Goal: Check status

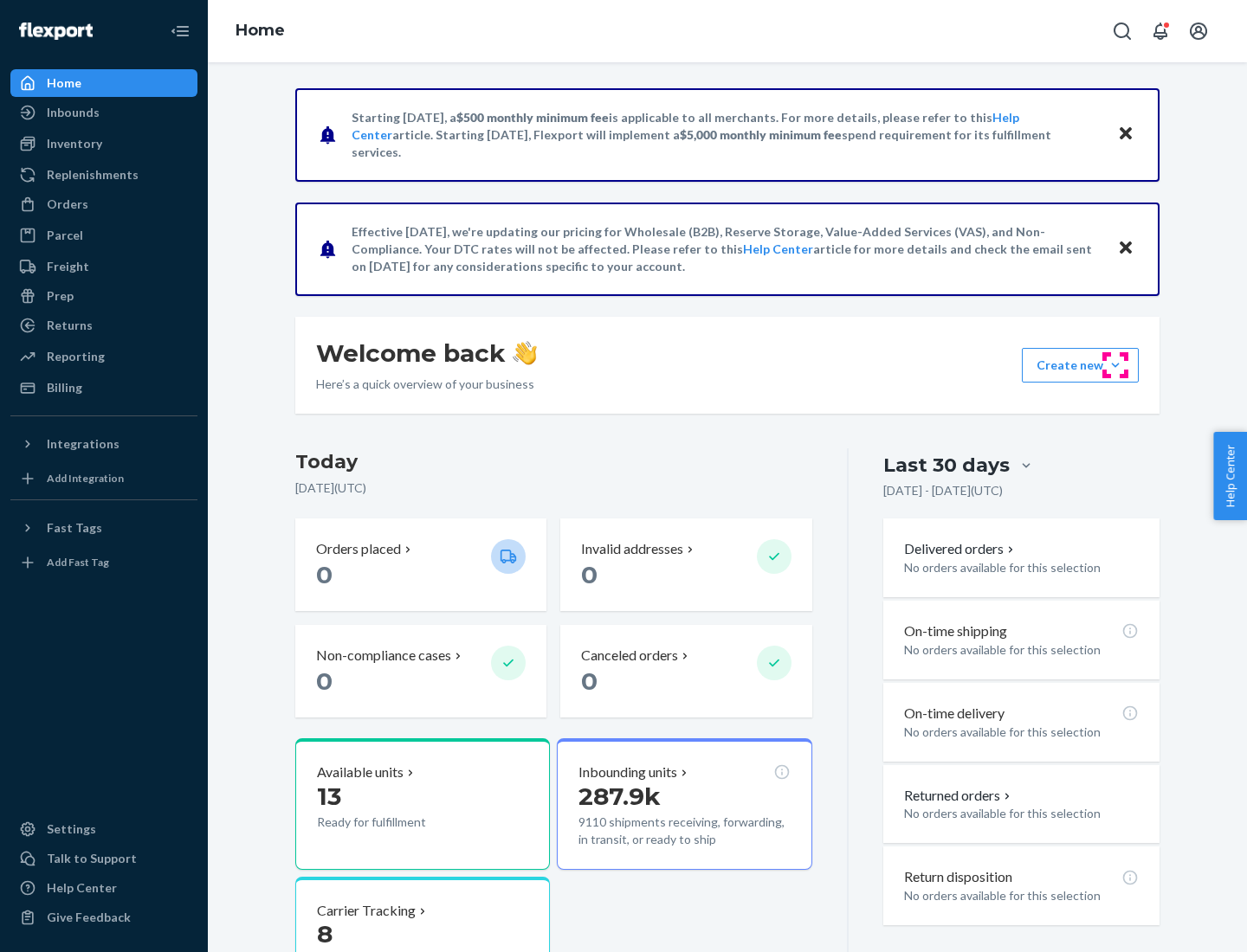
click at [1115, 366] on button "Create new Create new inbound Create new order Create new product" at bounding box center [1079, 365] width 117 height 35
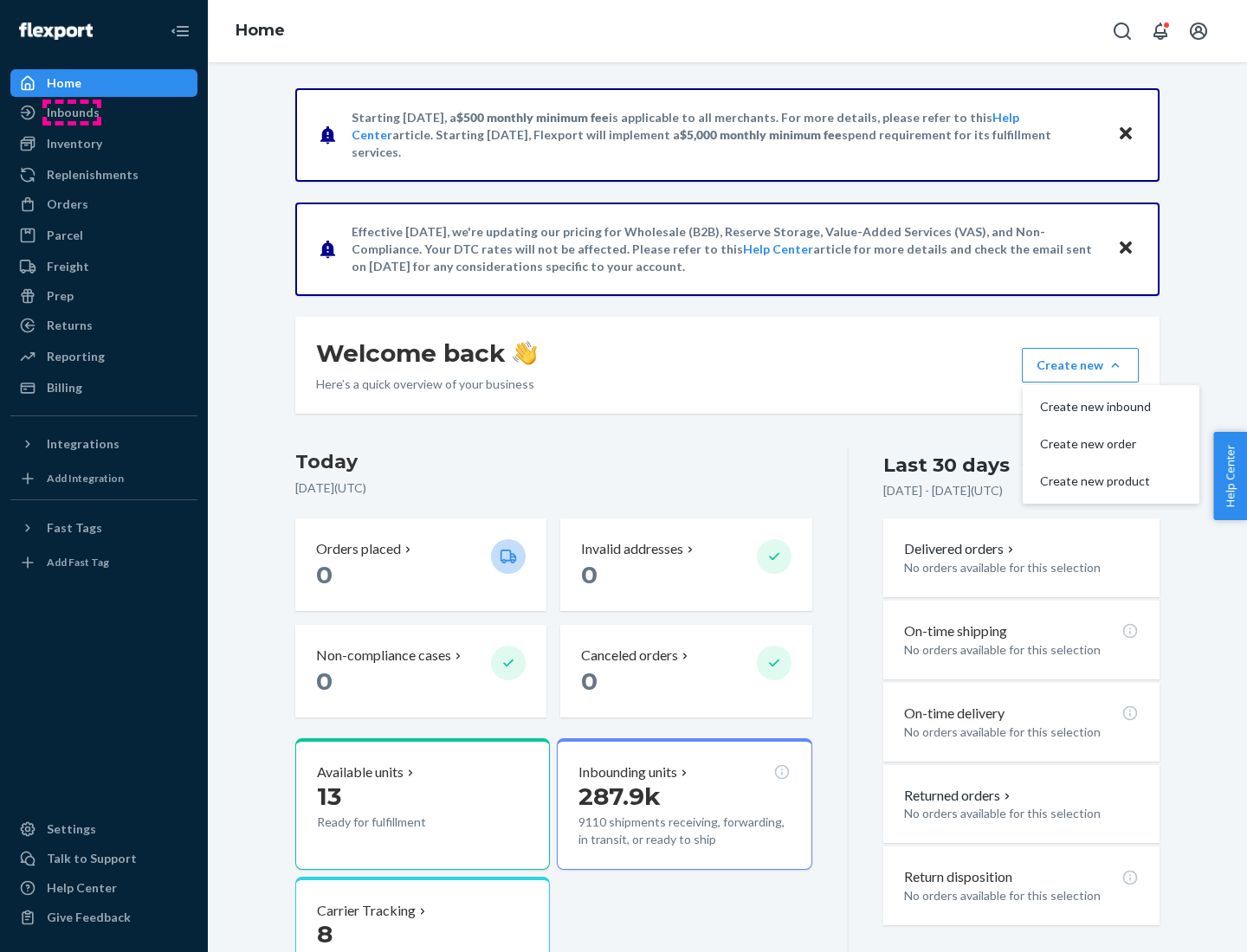
click at [72, 113] on div "Inbounds" at bounding box center [73, 113] width 53 height 17
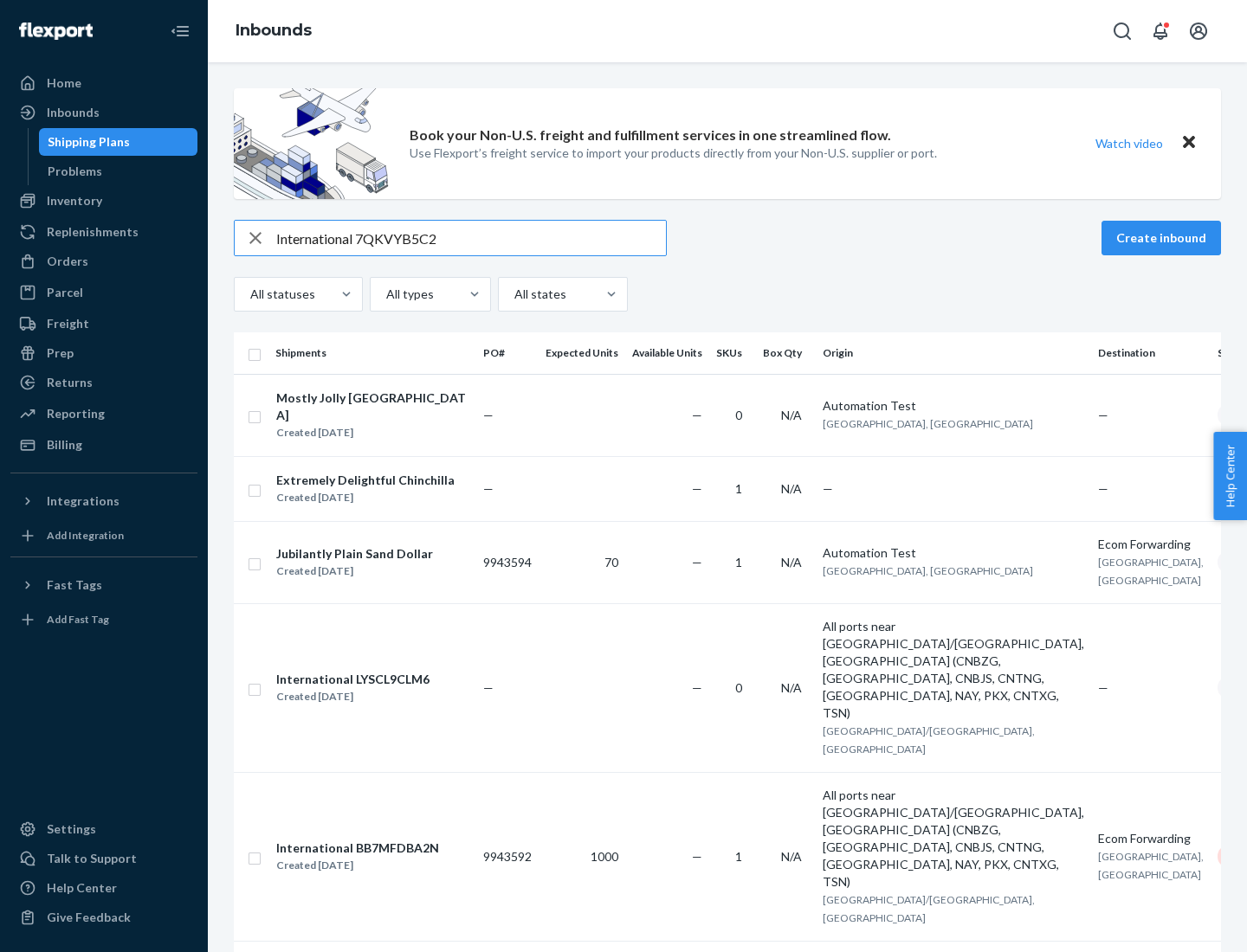
type input "International 7QKVYB5C29"
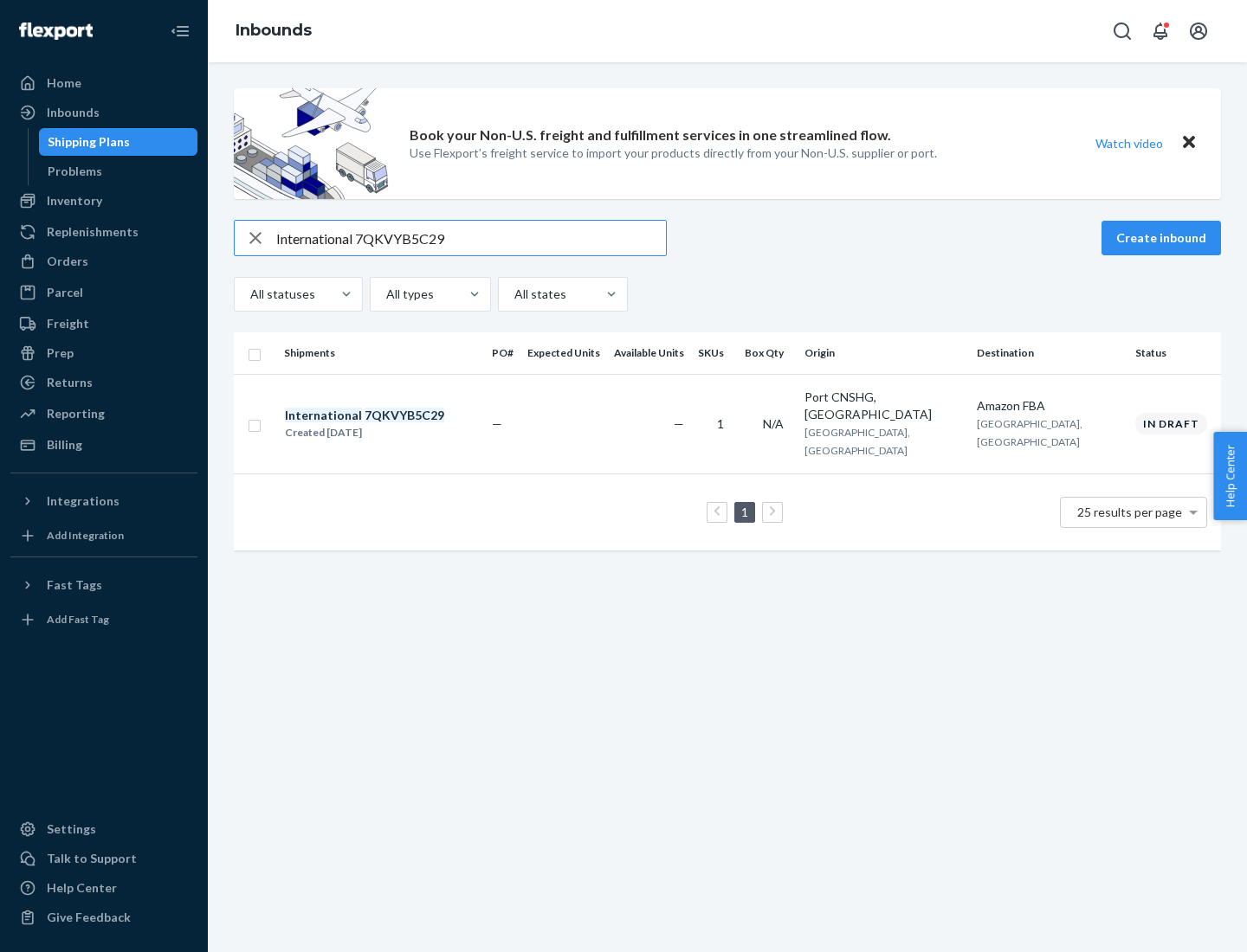
click at [394, 424] on div "Created [DATE]" at bounding box center [365, 433] width 159 height 17
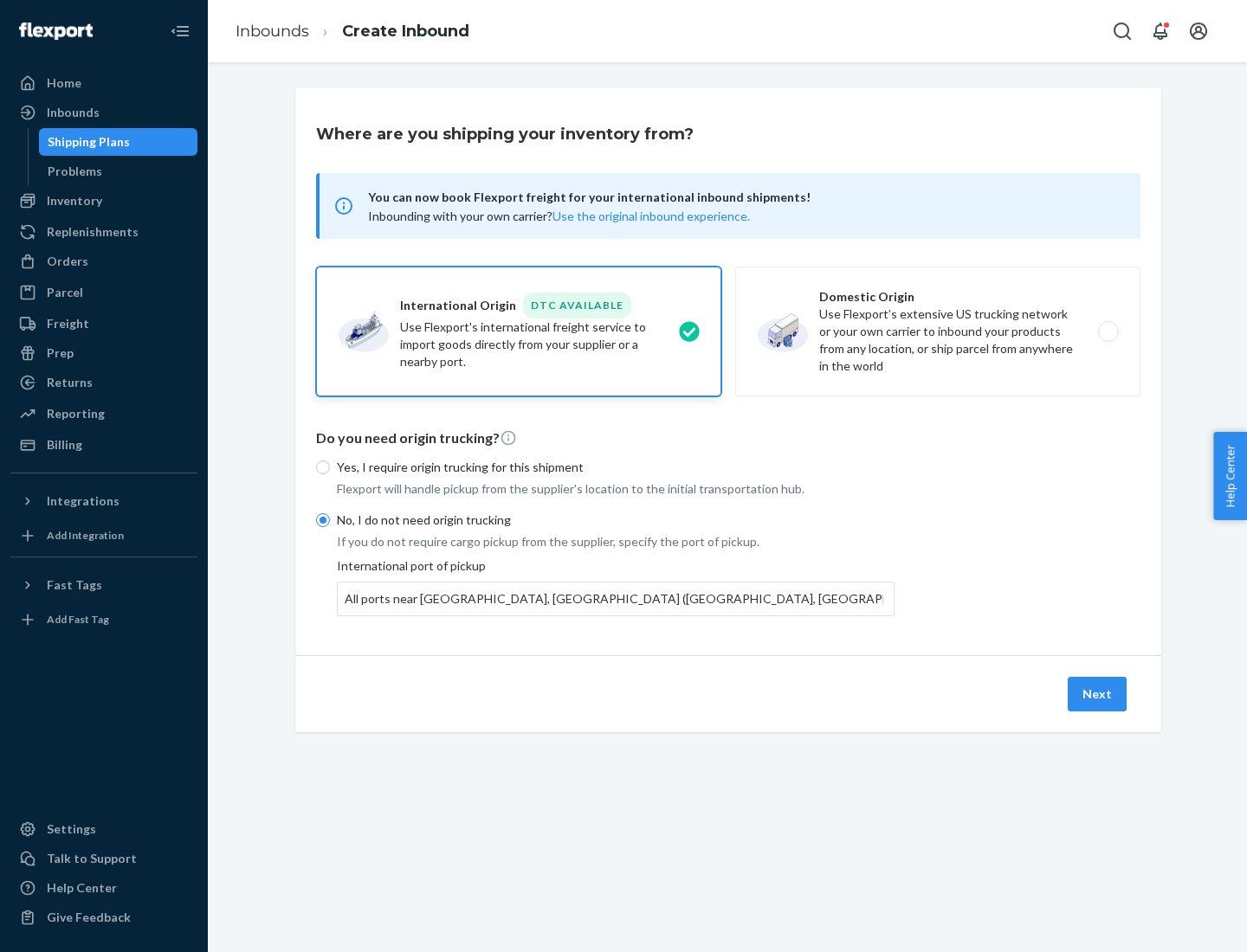
click at [1097, 693] on button "Next" at bounding box center [1096, 693] width 59 height 35
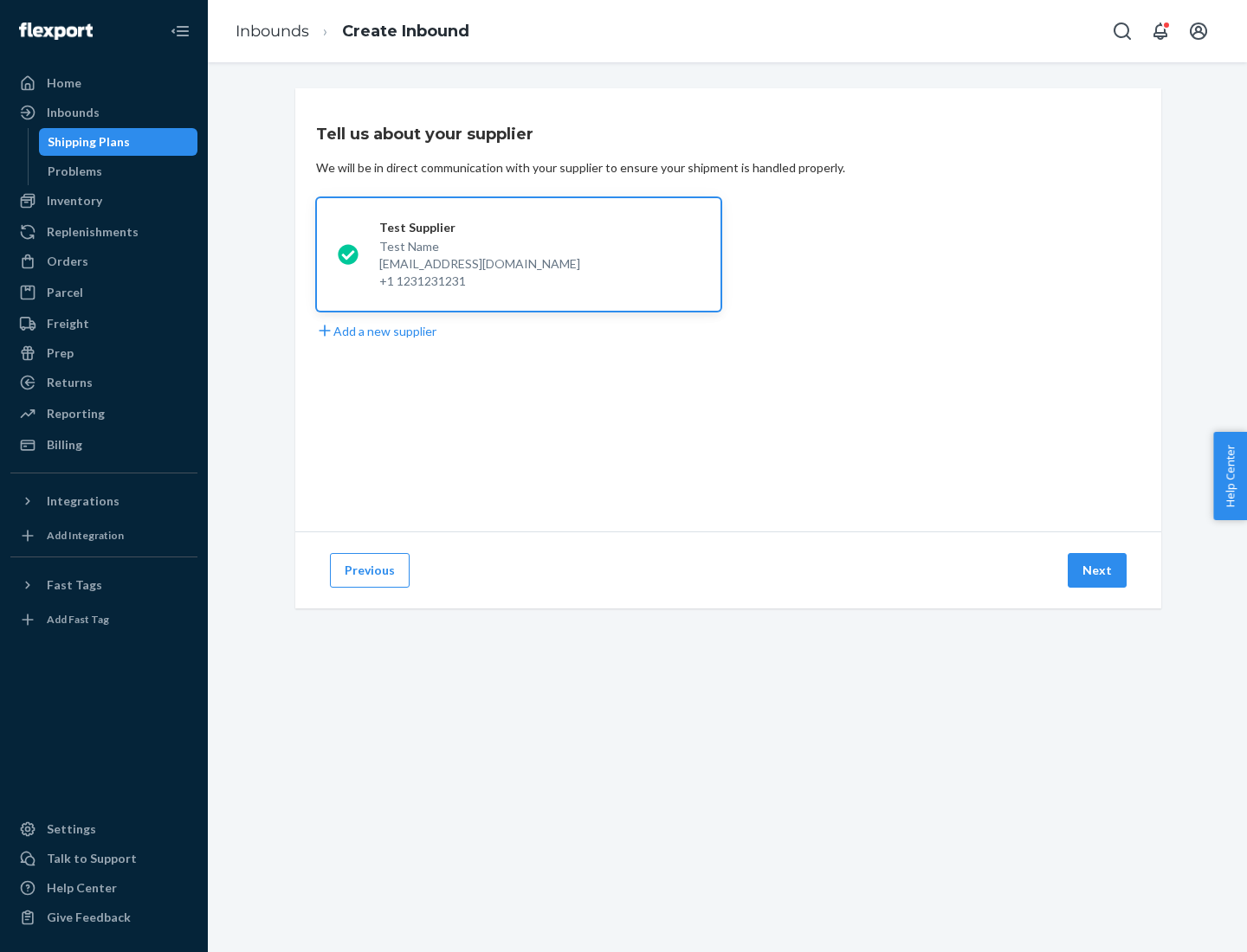
click at [1097, 570] on button "Next" at bounding box center [1096, 570] width 59 height 35
